Goal: Task Accomplishment & Management: Manage account settings

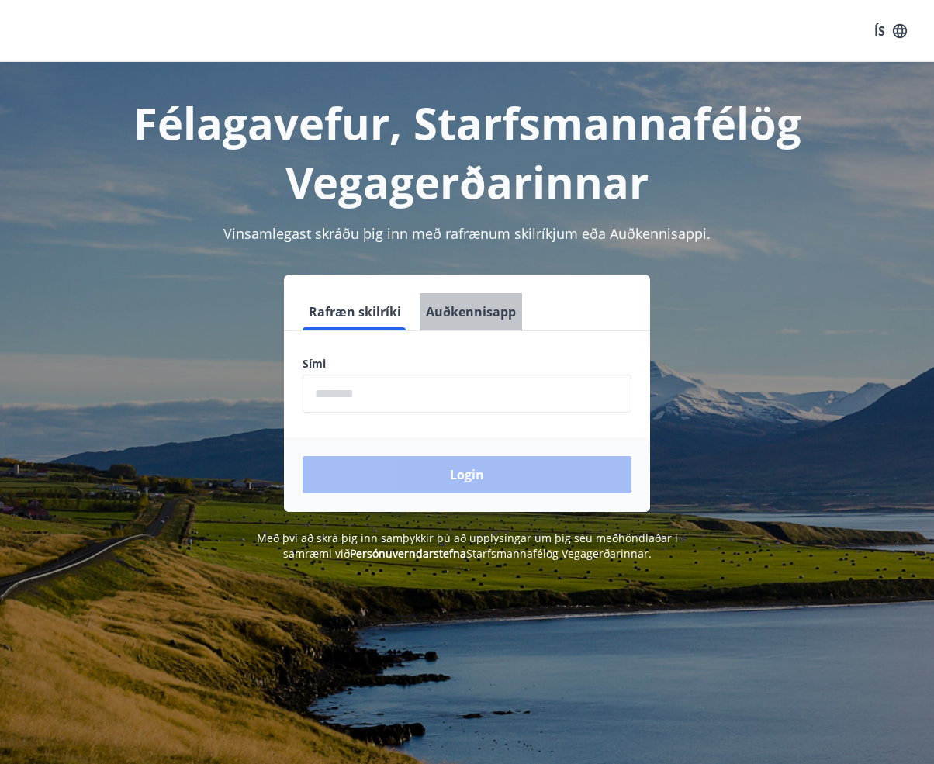
click at [498, 314] on button "Auðkennisapp" at bounding box center [471, 311] width 102 height 37
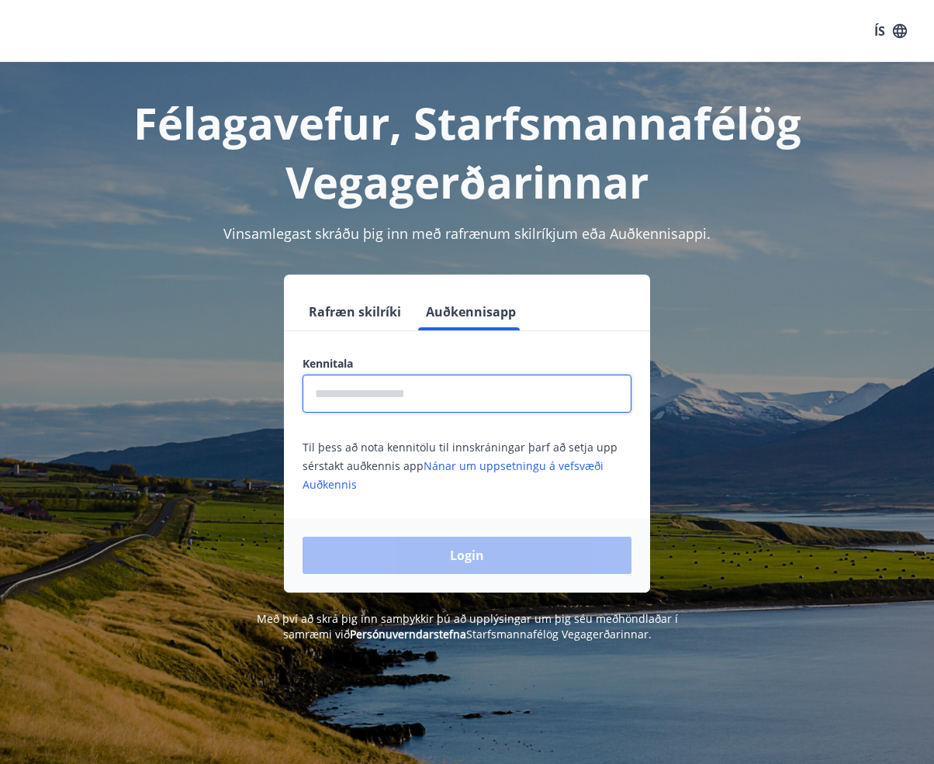
click at [417, 401] on input "text" at bounding box center [466, 394] width 329 height 38
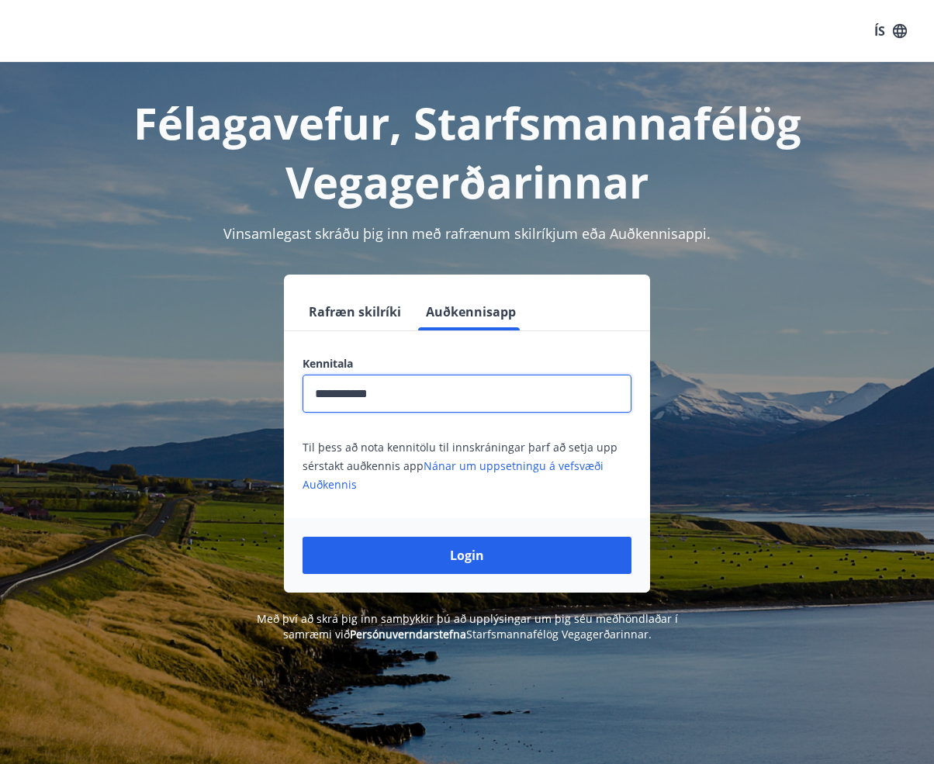
type input "**********"
click at [302, 537] on button "Login" at bounding box center [466, 555] width 329 height 37
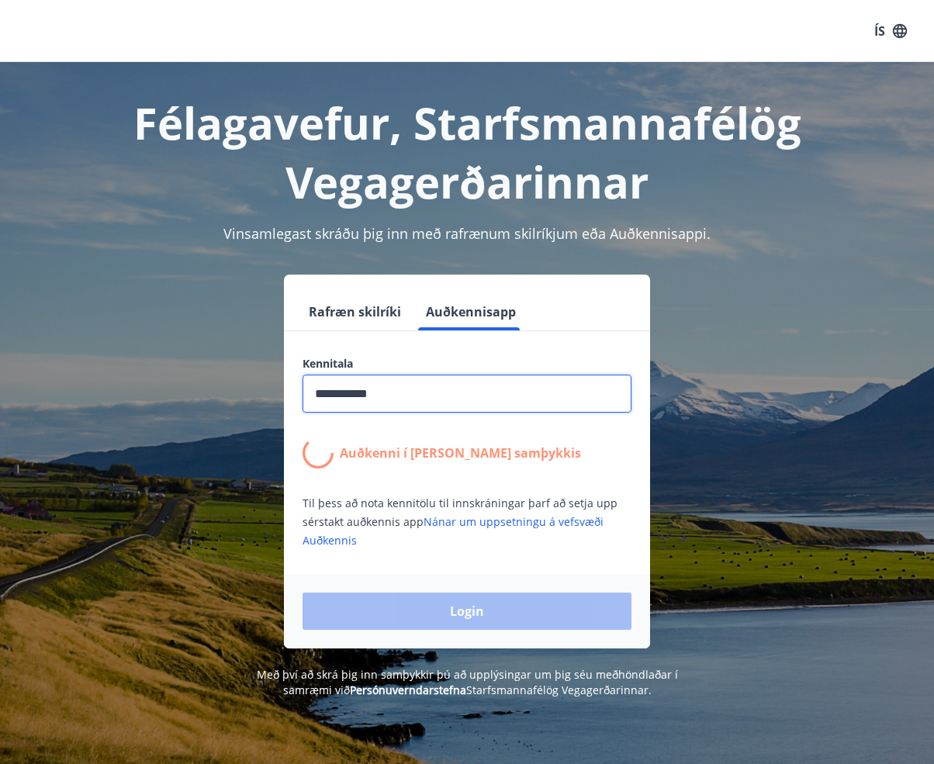
scroll to position [81, 0]
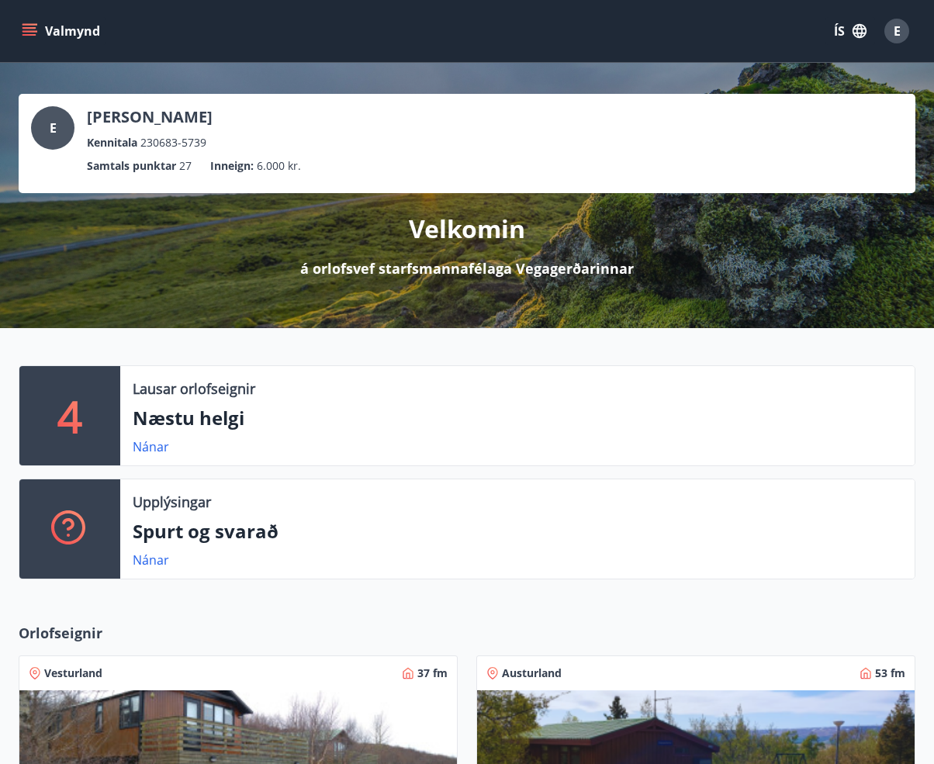
click at [29, 26] on icon "menu" at bounding box center [30, 31] width 16 height 16
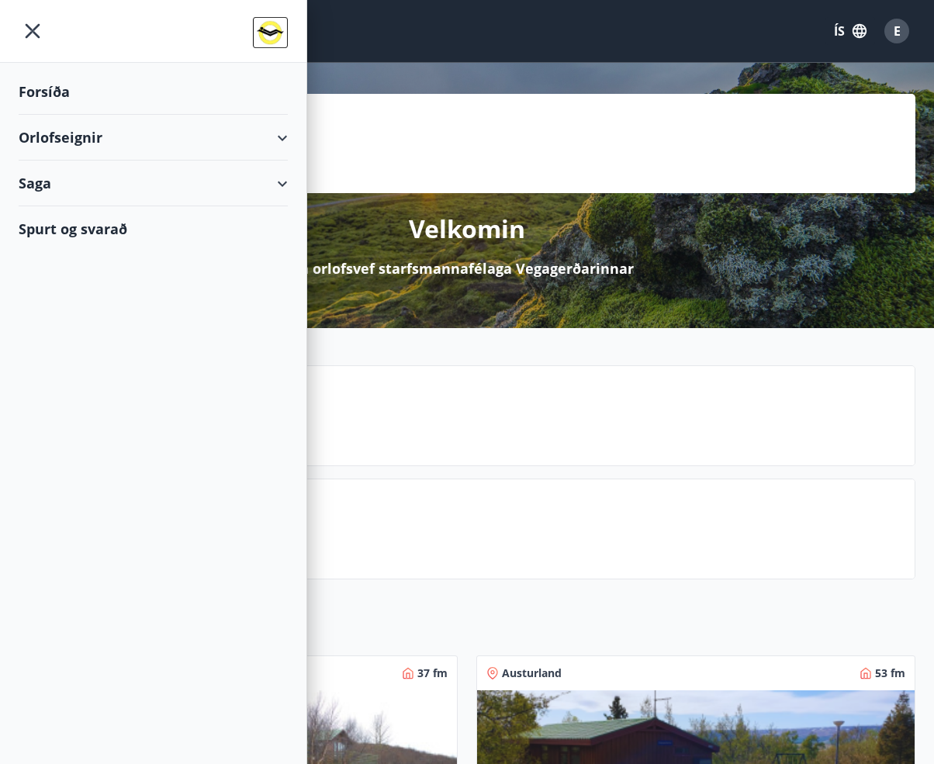
click at [143, 139] on div "Orlofseignir" at bounding box center [153, 138] width 269 height 46
click at [98, 209] on div "Bókunardagatal" at bounding box center [153, 209] width 244 height 33
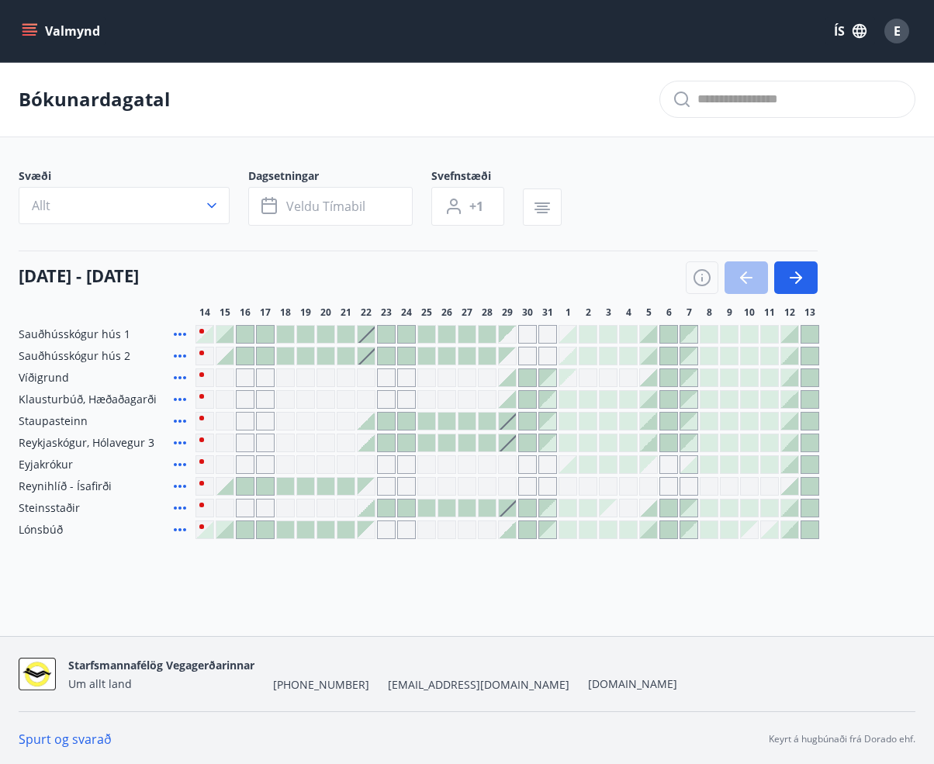
click at [242, 532] on div at bounding box center [245, 529] width 17 height 17
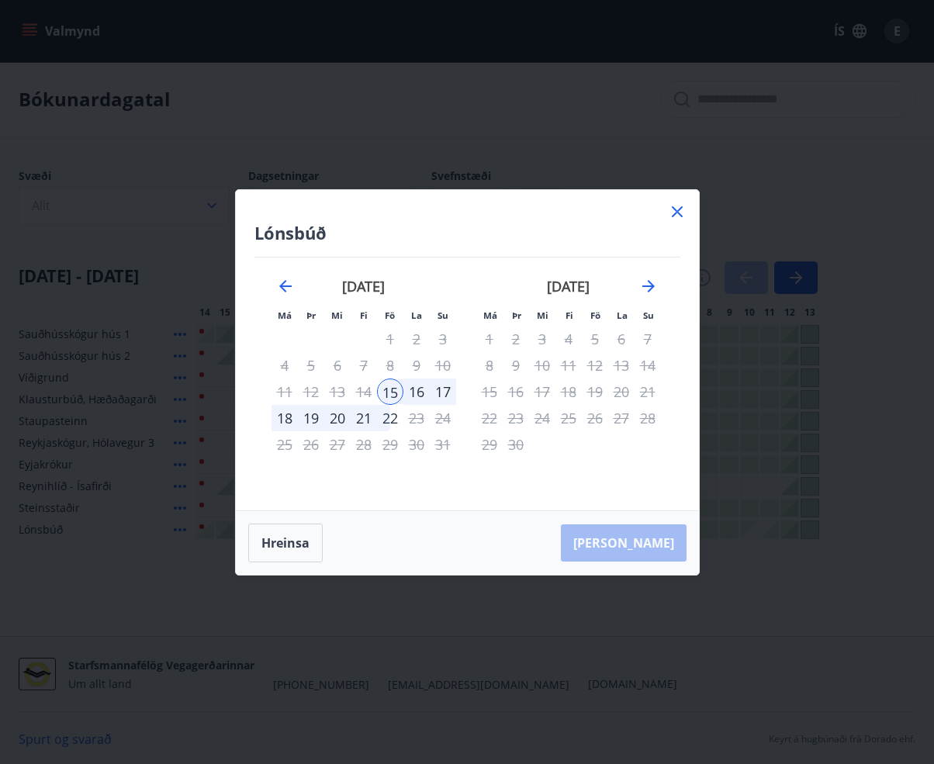
click at [675, 212] on icon at bounding box center [677, 211] width 19 height 19
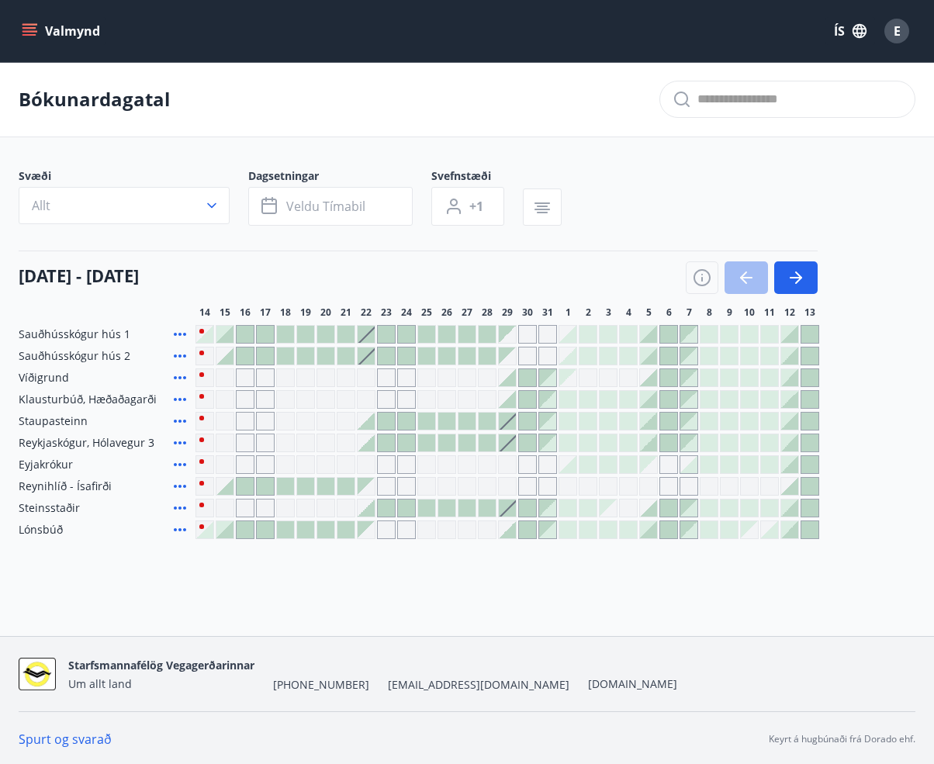
click at [282, 530] on div at bounding box center [285, 529] width 17 height 17
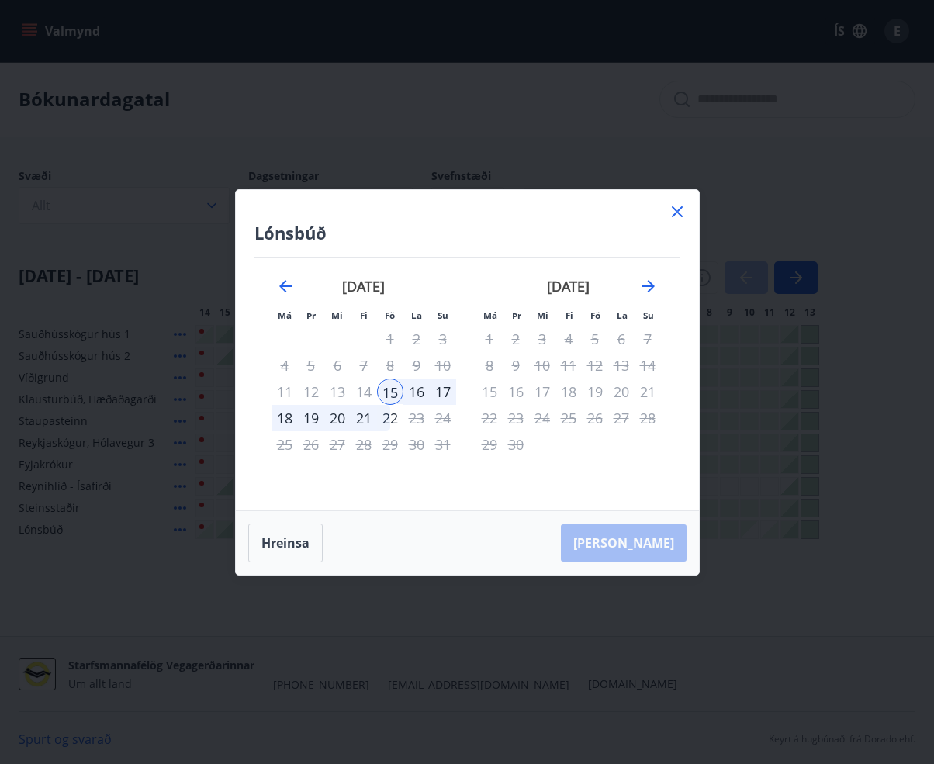
click at [678, 209] on icon at bounding box center [677, 211] width 19 height 19
